Goal: Book appointment/travel/reservation

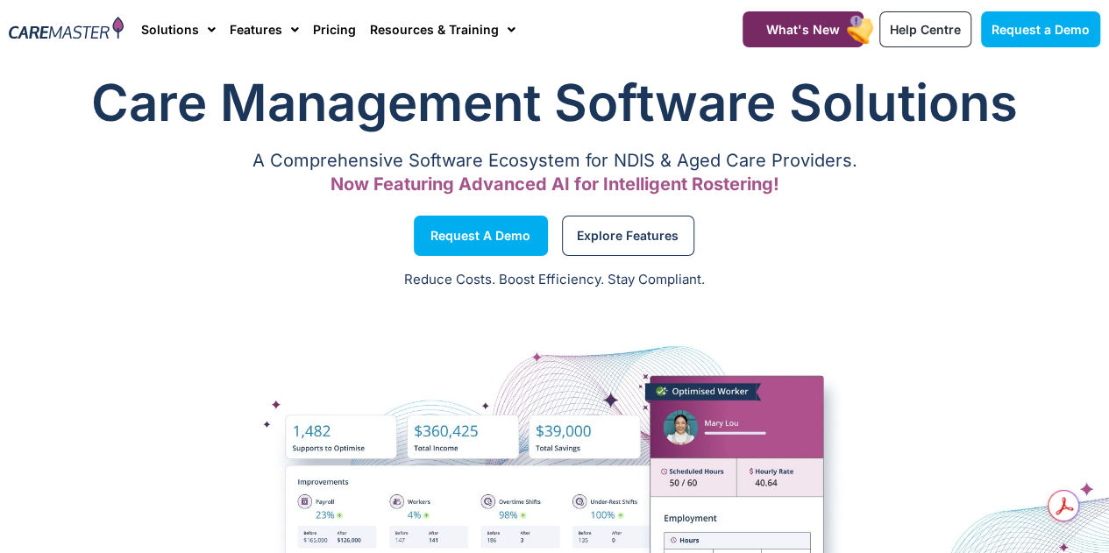
scroll to position [709, 0]
click at [83, 31] on img at bounding box center [66, 29] width 115 height 25
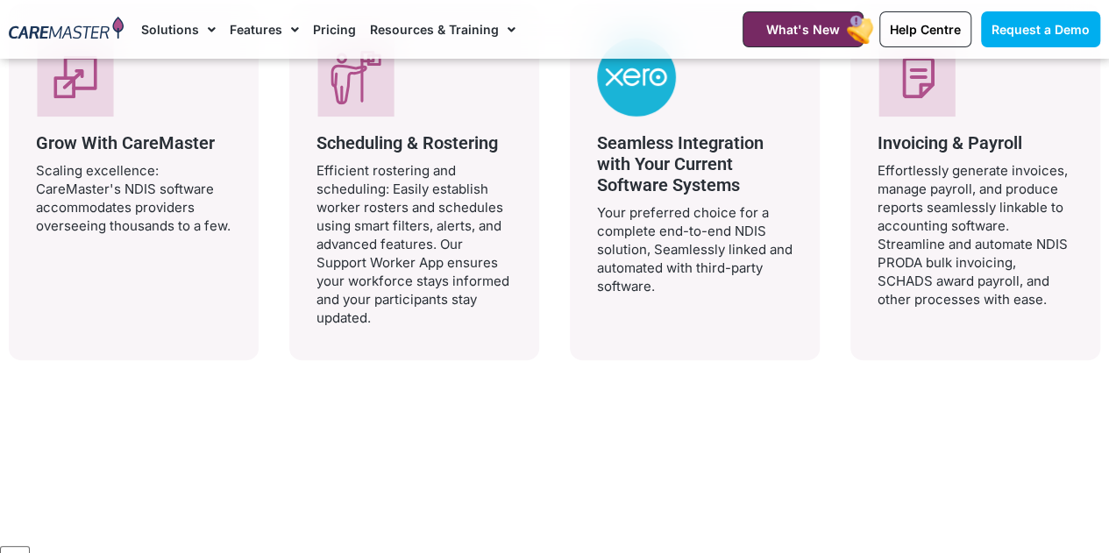
scroll to position [3667, 0]
